Goal: Task Accomplishment & Management: Manage account settings

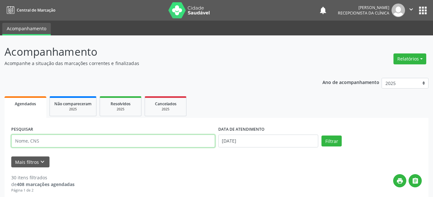
click at [33, 141] on input "text" at bounding box center [113, 140] width 204 height 13
type input "700905971605190"
click at [322, 135] on button "Filtrar" at bounding box center [332, 140] width 20 height 11
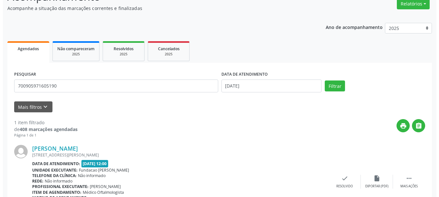
scroll to position [94, 0]
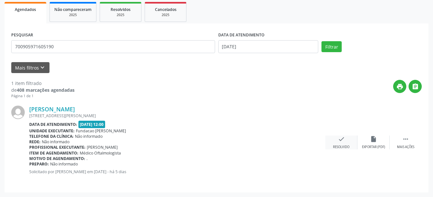
click at [339, 145] on div "Resolvido" at bounding box center [341, 147] width 16 height 5
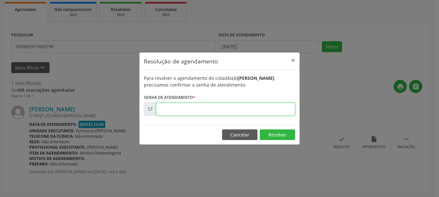
click at [190, 109] on input "text" at bounding box center [225, 109] width 139 height 13
type input "00024258"
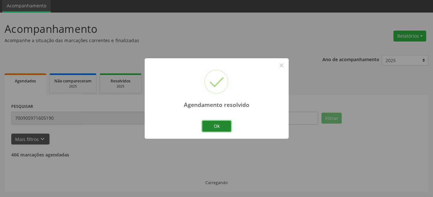
click at [231, 130] on button "Ok" at bounding box center [216, 126] width 29 height 11
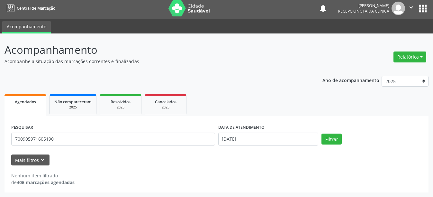
scroll to position [2, 0]
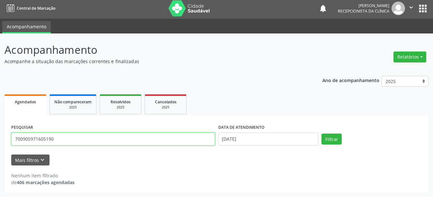
click at [137, 138] on input "700905971605190" at bounding box center [113, 138] width 204 height 13
click at [81, 141] on input "700905971605190" at bounding box center [113, 138] width 204 height 13
type input "7"
type input "703405017974100"
click at [322, 133] on button "Filtrar" at bounding box center [332, 138] width 20 height 11
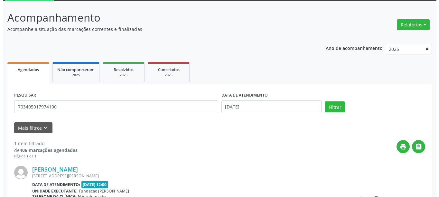
scroll to position [94, 0]
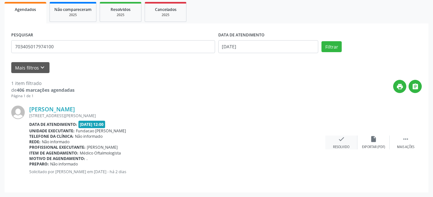
click at [338, 139] on icon "check" at bounding box center [341, 138] width 7 height 7
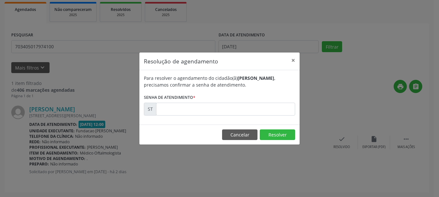
click at [180, 115] on div "Para resolver o agendamento do cidadão(ã) [PERSON_NAME] , precisamos confirmar …" at bounding box center [219, 97] width 160 height 54
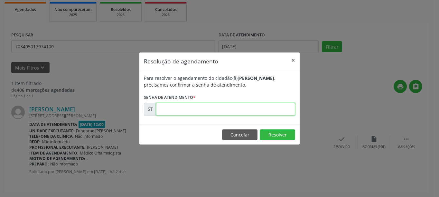
click at [180, 113] on input "text" at bounding box center [225, 109] width 139 height 13
type input "00024644"
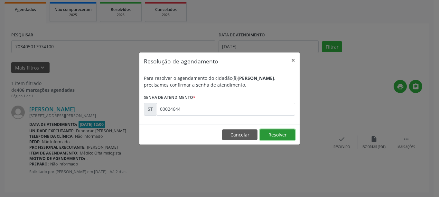
click at [262, 138] on button "Resolver" at bounding box center [276, 134] width 35 height 11
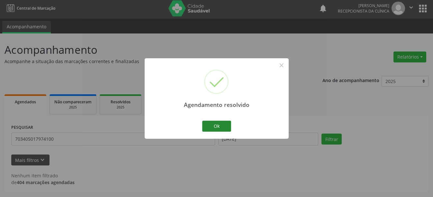
scroll to position [2, 0]
click at [212, 127] on button "Ok" at bounding box center [216, 126] width 29 height 11
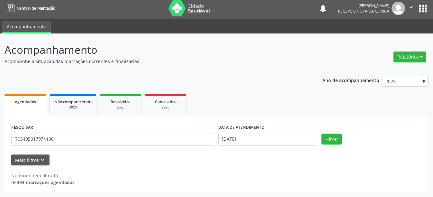
click at [118, 146] on div "PESQUISAR 703405017974100" at bounding box center [113, 136] width 207 height 27
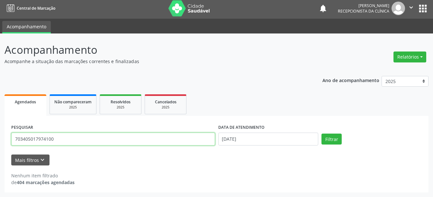
click at [116, 139] on input "703405017974100" at bounding box center [113, 138] width 204 height 13
type input "7"
type input "708507326399676"
click at [322, 133] on button "Filtrar" at bounding box center [332, 138] width 20 height 11
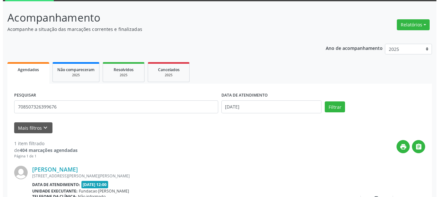
scroll to position [94, 0]
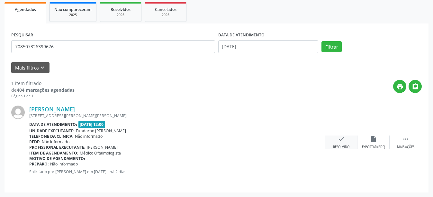
click at [340, 144] on div "check Resolvido" at bounding box center [341, 142] width 32 height 14
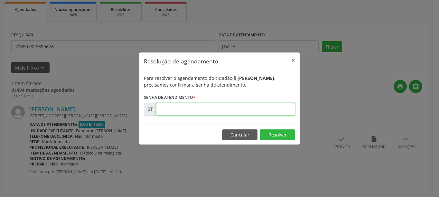
click at [200, 109] on input "text" at bounding box center [225, 109] width 139 height 13
type input "00024581"
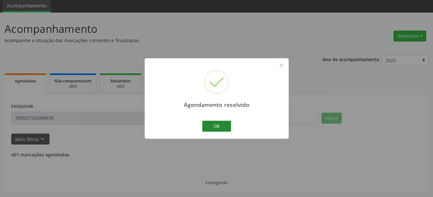
scroll to position [2, 0]
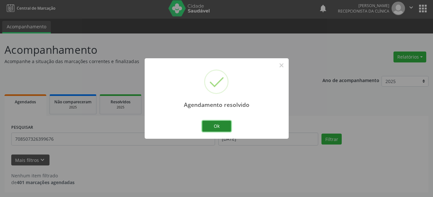
click at [223, 126] on button "Ok" at bounding box center [216, 126] width 29 height 11
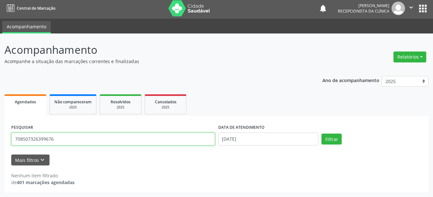
click at [81, 138] on input "708507326399676" at bounding box center [113, 138] width 204 height 13
type input "7"
type input "210283092030018"
click at [322, 133] on button "Filtrar" at bounding box center [332, 138] width 20 height 11
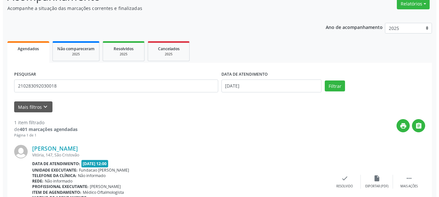
scroll to position [94, 0]
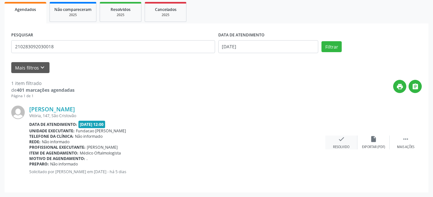
click at [343, 141] on icon "check" at bounding box center [341, 138] width 7 height 7
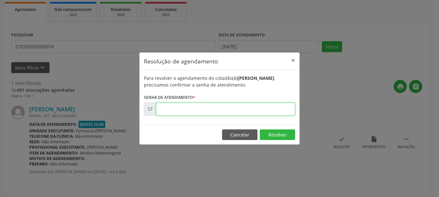
click at [225, 109] on input "text" at bounding box center [225, 109] width 139 height 13
type input "00024289"
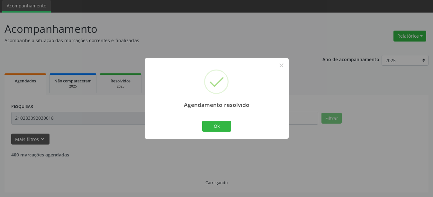
scroll to position [2, 0]
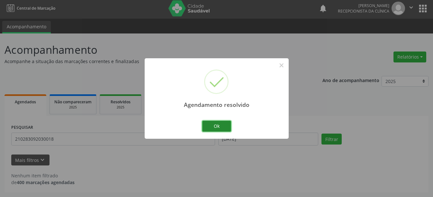
click at [212, 126] on button "Ok" at bounding box center [216, 126] width 29 height 11
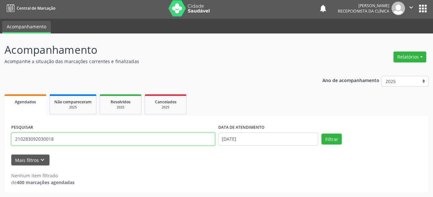
click at [68, 142] on input "210283092030018" at bounding box center [113, 138] width 204 height 13
type input "708605584484282"
click at [322, 133] on button "Filtrar" at bounding box center [332, 138] width 20 height 11
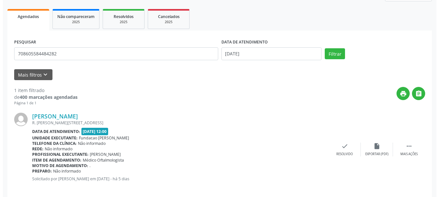
scroll to position [94, 0]
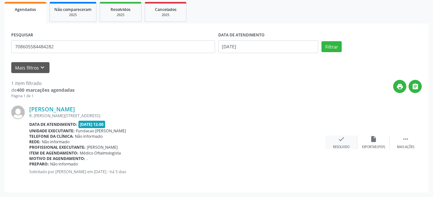
click at [339, 144] on div "check Resolvido" at bounding box center [341, 142] width 32 height 14
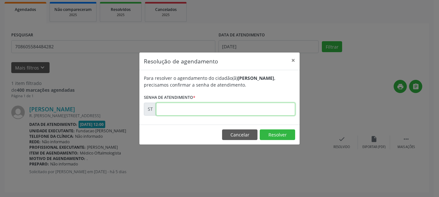
click at [175, 113] on input "text" at bounding box center [225, 109] width 139 height 13
type input "00024309"
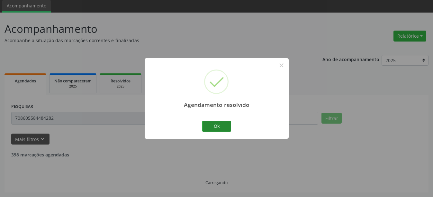
scroll to position [2, 0]
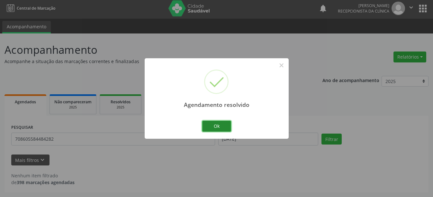
click at [211, 125] on button "Ok" at bounding box center [216, 126] width 29 height 11
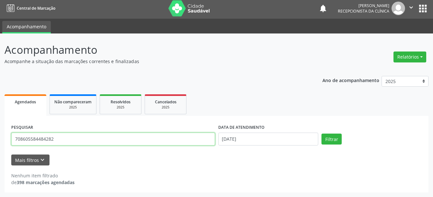
click at [81, 143] on input "708605584484282" at bounding box center [113, 138] width 204 height 13
type input "898002997814237"
click at [322, 133] on button "Filtrar" at bounding box center [332, 138] width 20 height 11
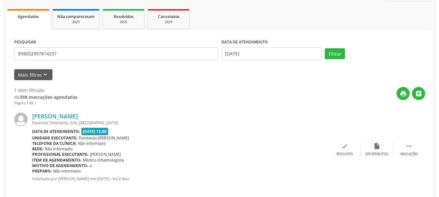
scroll to position [94, 0]
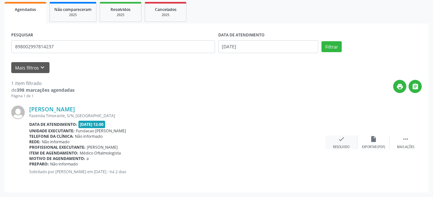
click at [347, 143] on div "check Resolvido" at bounding box center [341, 142] width 32 height 14
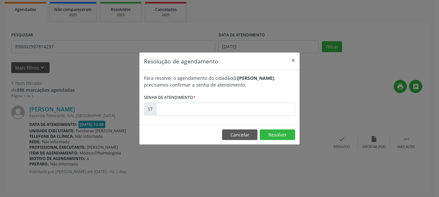
click at [205, 116] on div "Para resolver o agendamento do cidadão(ã) [PERSON_NAME] , precisamos confirmar …" at bounding box center [219, 97] width 160 height 54
click at [199, 98] on form "Para resolver o agendamento do cidadão(ã) [PERSON_NAME] , precisamos confirmar …" at bounding box center [219, 95] width 151 height 41
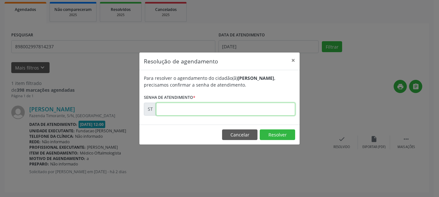
click at [182, 106] on input "text" at bounding box center [225, 109] width 139 height 13
type input "00024591"
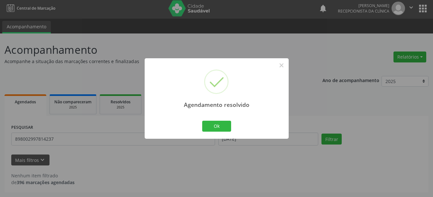
scroll to position [2, 0]
click at [210, 125] on button "Ok" at bounding box center [216, 126] width 29 height 11
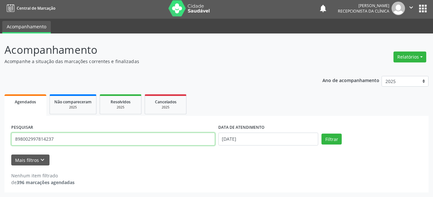
click at [76, 137] on input "898002997814237" at bounding box center [113, 138] width 204 height 13
type input "166019039900018"
click at [322, 133] on button "Filtrar" at bounding box center [332, 138] width 20 height 11
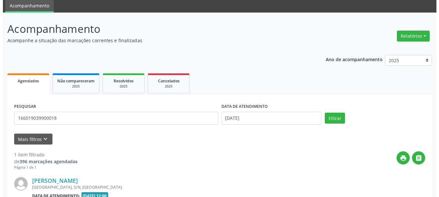
scroll to position [94, 0]
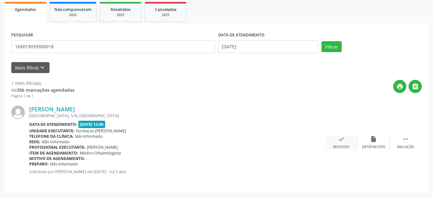
click at [333, 138] on div "check Resolvido" at bounding box center [341, 142] width 32 height 14
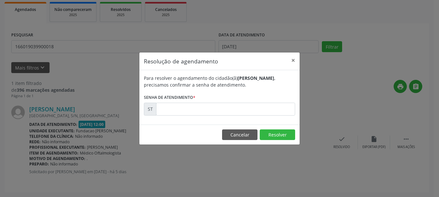
click at [233, 100] on form "Para resolver o agendamento do cidadão(ã) [PERSON_NAME] , precisamos confirmar …" at bounding box center [219, 95] width 151 height 41
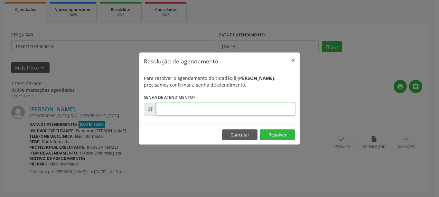
click at [212, 113] on input "text" at bounding box center [225, 109] width 139 height 13
type input "00024278"
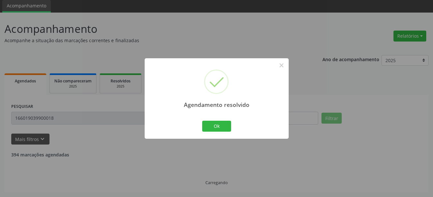
scroll to position [2, 0]
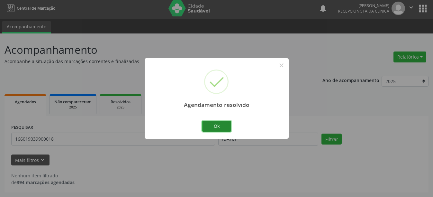
click at [216, 126] on button "Ok" at bounding box center [216, 126] width 29 height 11
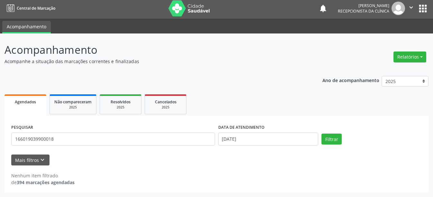
click at [98, 130] on div "PESQUISAR 166019039900018" at bounding box center [113, 136] width 207 height 27
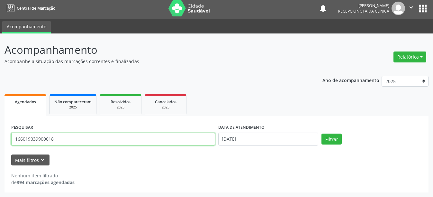
click at [78, 142] on input "166019039900018" at bounding box center [113, 138] width 204 height 13
type input "898005935724881"
click at [322, 133] on button "Filtrar" at bounding box center [332, 138] width 20 height 11
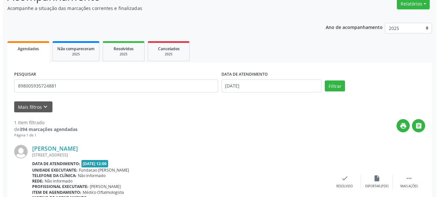
scroll to position [94, 0]
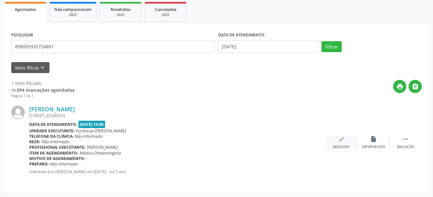
click at [340, 142] on icon "check" at bounding box center [341, 138] width 7 height 7
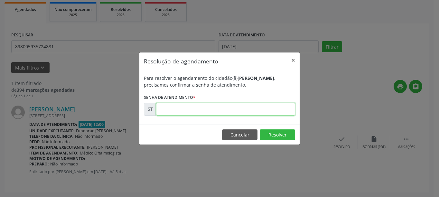
click at [185, 107] on input "text" at bounding box center [225, 109] width 139 height 13
type input "00023814"
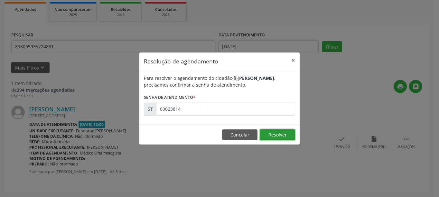
click at [272, 134] on button "Resolver" at bounding box center [276, 134] width 35 height 11
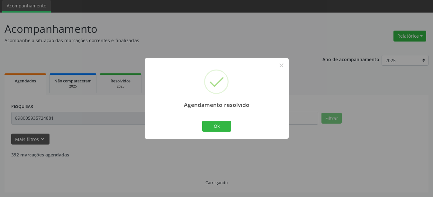
scroll to position [2, 0]
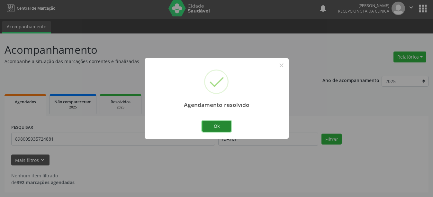
click at [219, 130] on button "Ok" at bounding box center [216, 126] width 29 height 11
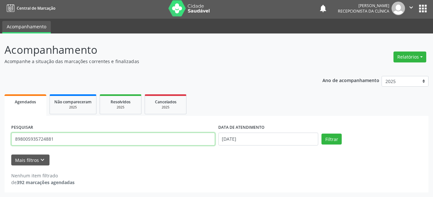
click at [59, 136] on input "898005935724881" at bounding box center [113, 138] width 204 height 13
type input "8"
type input "898003481732963"
click at [322, 133] on button "Filtrar" at bounding box center [332, 138] width 20 height 11
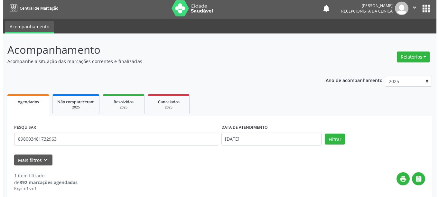
scroll to position [94, 0]
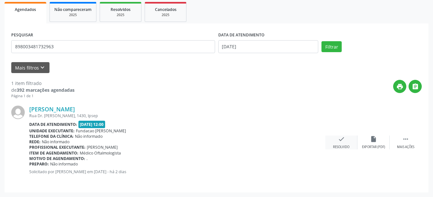
click at [336, 141] on div "check Resolvido" at bounding box center [341, 142] width 32 height 14
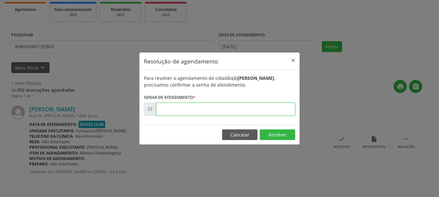
click at [216, 107] on input "text" at bounding box center [225, 109] width 139 height 13
type input "00024654"
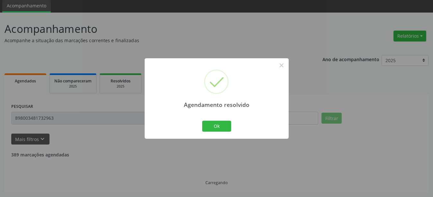
scroll to position [2, 0]
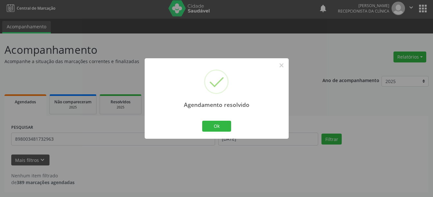
click at [214, 136] on div "Agendamento resolvido × Ok Cancel" at bounding box center [217, 98] width 144 height 80
click at [214, 121] on button "Ok" at bounding box center [216, 126] width 29 height 11
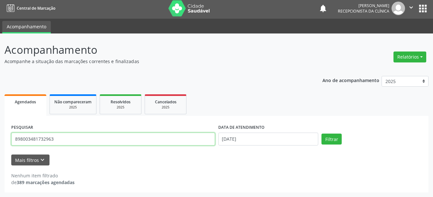
click at [113, 141] on input "898003481732963" at bounding box center [113, 138] width 204 height 13
type input "703006830938979"
click at [322, 133] on button "Filtrar" at bounding box center [332, 138] width 20 height 11
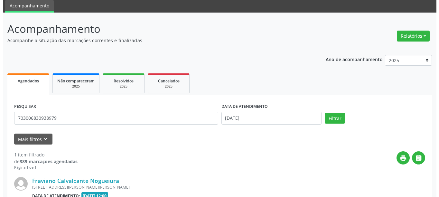
scroll to position [94, 0]
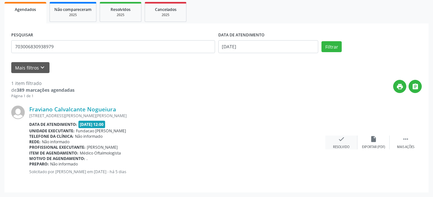
click at [346, 140] on div "check Resolvido" at bounding box center [341, 142] width 32 height 14
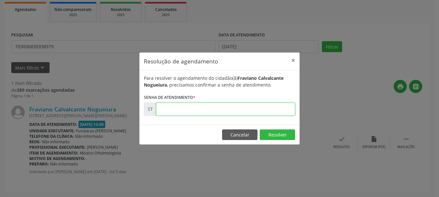
click at [220, 107] on input "text" at bounding box center [225, 109] width 139 height 13
type input "00024167"
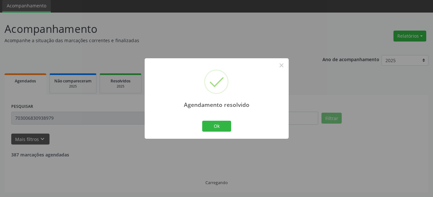
scroll to position [2, 0]
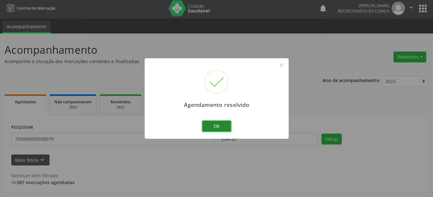
click at [214, 123] on button "Ok" at bounding box center [216, 126] width 29 height 11
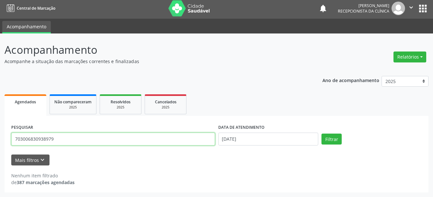
click at [33, 142] on input "703006830938979" at bounding box center [113, 138] width 204 height 13
type input "898004507773999"
click at [322, 133] on button "Filtrar" at bounding box center [332, 138] width 20 height 11
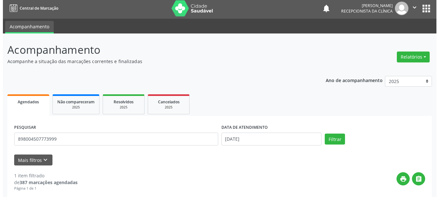
scroll to position [94, 0]
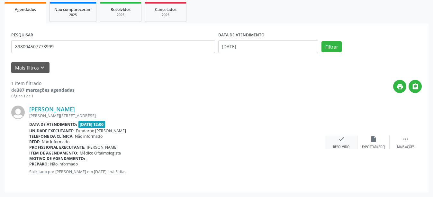
click at [338, 138] on icon "check" at bounding box center [341, 138] width 7 height 7
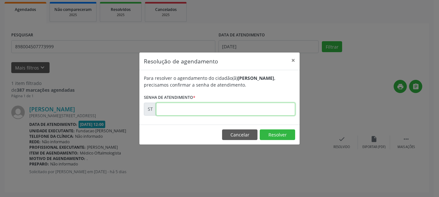
click at [211, 107] on input "text" at bounding box center [225, 109] width 139 height 13
type input "00024259"
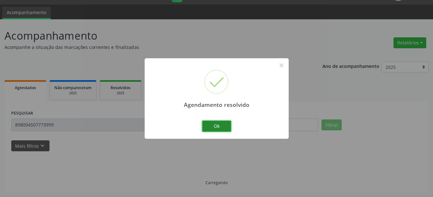
click at [227, 125] on button "Ok" at bounding box center [216, 126] width 29 height 11
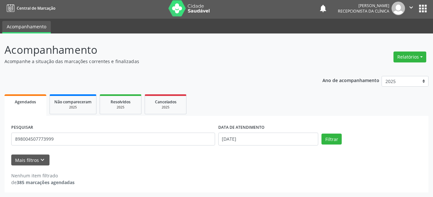
scroll to position [2, 0]
